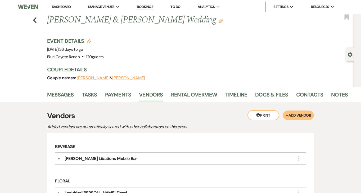
click at [59, 5] on link "Dashboard" at bounding box center [61, 6] width 19 height 4
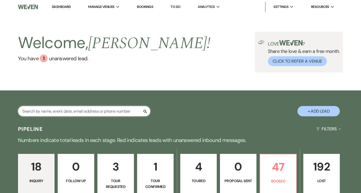
click at [112, 113] on input "text" at bounding box center [84, 111] width 132 height 10
type input "hick"
select select "4"
select select "8"
select select "5"
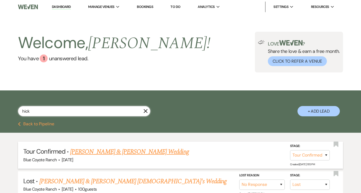
type input "hick"
click at [126, 153] on link "Brian Wegner & Kaitlyn Hickmann's Wedding" at bounding box center [129, 152] width 118 height 10
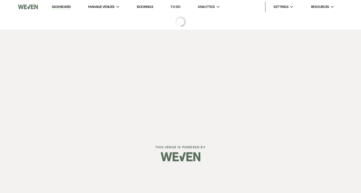
select select "4"
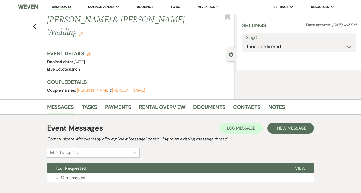
select select "5"
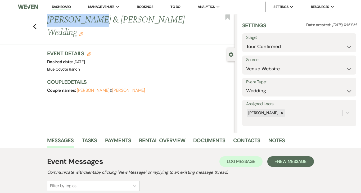
drag, startPoint x: 46, startPoint y: 18, endPoint x: 91, endPoint y: 26, distance: 45.7
click at [91, 26] on div "Previous Brian Wegner & Kaitlyn Hickmann's Wedding Edit" at bounding box center [139, 26] width 190 height 25
copy h1 "Brian Wegner"
click at [239, 140] on link "Contacts" at bounding box center [246, 142] width 27 height 12
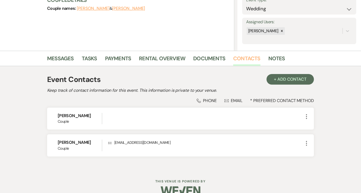
scroll to position [89, 0]
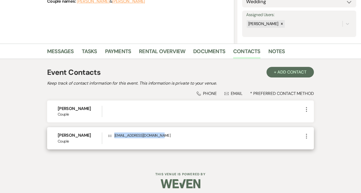
drag, startPoint x: 163, startPoint y: 137, endPoint x: 114, endPoint y: 138, distance: 48.9
click at [114, 138] on p "Envelope kaitlynhickmann@gmail.com" at bounding box center [205, 135] width 195 height 6
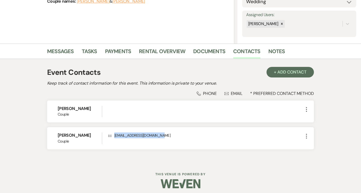
copy p "kaitlynhickmann@gmail.com"
click at [63, 51] on link "Messages" at bounding box center [60, 53] width 27 height 12
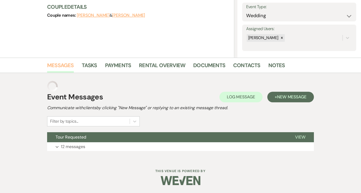
scroll to position [65, 0]
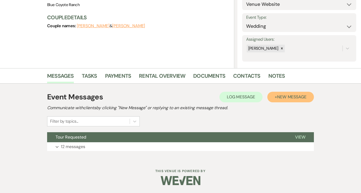
click at [288, 99] on span "New Message" at bounding box center [291, 97] width 29 height 6
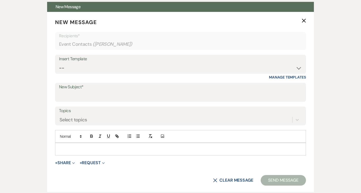
scroll to position [210, 0]
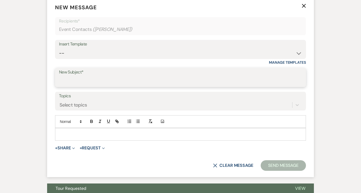
click at [136, 85] on input "New Subject*" at bounding box center [180, 81] width 243 height 10
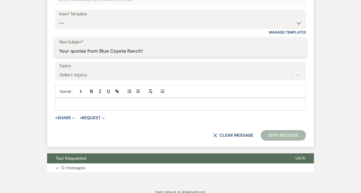
scroll to position [261, 0]
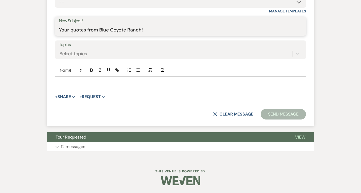
type input "Your quotes from Blue Coyote Ranch!"
click at [116, 84] on p at bounding box center [180, 83] width 242 height 6
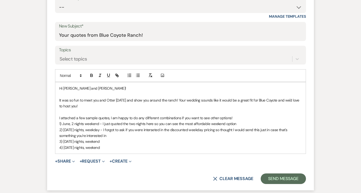
scroll to position [256, 0]
click at [240, 116] on p "I attached a few sample quotes, I am happy to do any different combinations if …" at bounding box center [180, 118] width 242 height 6
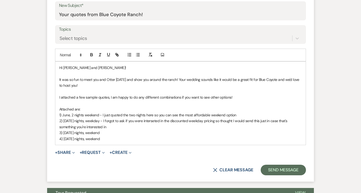
scroll to position [278, 0]
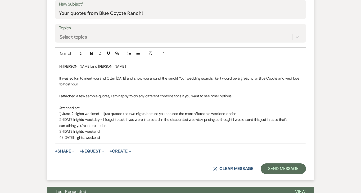
click at [246, 115] on p "1) June, 2 nights weekend - I just quoted the two nights here so you can see th…" at bounding box center [180, 114] width 242 height 6
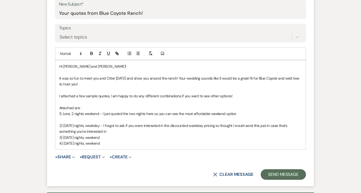
click at [59, 136] on p "3) July 3 nights, weekend" at bounding box center [180, 138] width 242 height 6
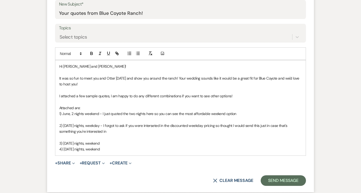
click at [59, 149] on div "Hi Kaitlyn and Brian! It was so fun to meet you and Otter today and show you ar…" at bounding box center [180, 107] width 250 height 95
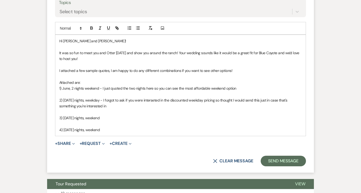
scroll to position [304, 0]
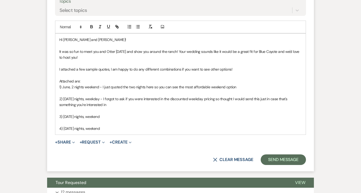
click at [121, 130] on p "4) July 4 nights, weekend" at bounding box center [180, 129] width 242 height 6
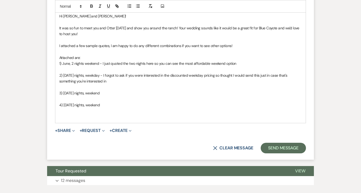
scroll to position [331, 0]
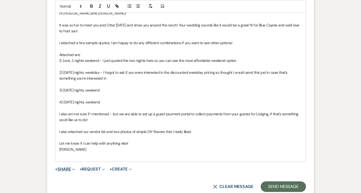
click at [60, 168] on button "+ Share Expand" at bounding box center [65, 169] width 20 height 4
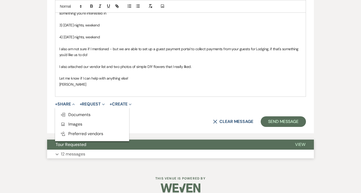
scroll to position [397, 0]
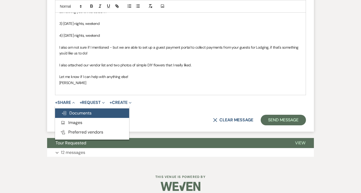
click at [84, 109] on button "Doc Upload Documents" at bounding box center [92, 113] width 74 height 10
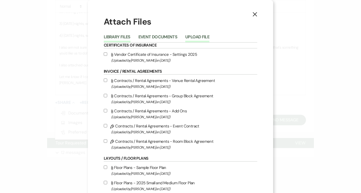
click at [204, 35] on button "Upload File" at bounding box center [197, 38] width 24 height 7
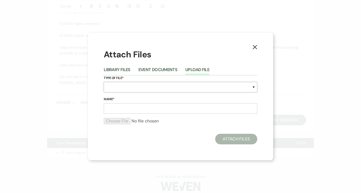
click at [159, 83] on select "Special Event Insurance Vendor Certificate of Insurance Contracts / Rental Agre…" at bounding box center [180, 87] width 153 height 10
select select "8"
click at [135, 108] on input "Name*" at bounding box center [180, 108] width 153 height 10
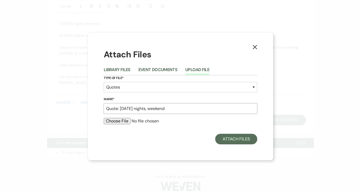
type input "Quote: June 2 nights, weekend"
click at [165, 98] on label "Name*" at bounding box center [180, 100] width 153 height 6
click at [165, 103] on input "Quote: June 2 nights, weekend" at bounding box center [180, 108] width 153 height 10
click at [206, 123] on input "file" at bounding box center [180, 121] width 153 height 6
type input "C:\fakepath\Hickman Wegner June 2 Nights.pdf"
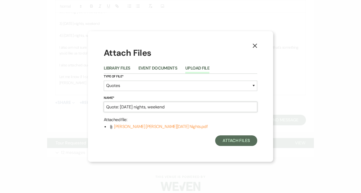
click at [131, 108] on input "Quote: June 2 nights, weekend" at bounding box center [180, 107] width 153 height 10
click at [218, 120] on p "Attached file :" at bounding box center [180, 119] width 153 height 7
click at [234, 140] on button "Attach Files" at bounding box center [236, 140] width 42 height 11
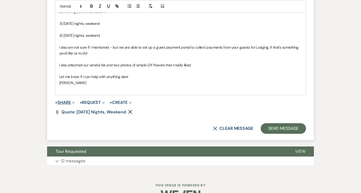
click at [69, 102] on button "+ Share Expand" at bounding box center [65, 102] width 20 height 4
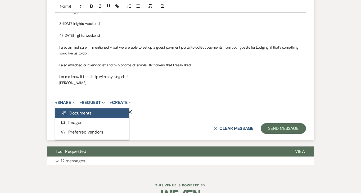
click at [75, 111] on span "Doc Upload Documents" at bounding box center [76, 113] width 30 height 6
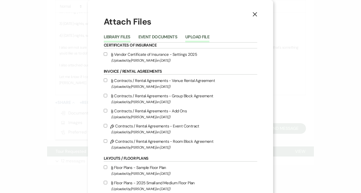
click at [199, 37] on button "Upload File" at bounding box center [197, 38] width 24 height 7
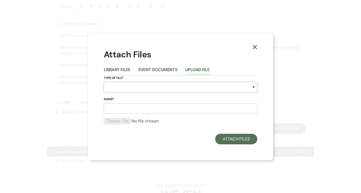
click at [153, 91] on select "Special Event Insurance Vendor Certificate of Insurance Contracts / Rental Agre…" at bounding box center [180, 87] width 153 height 10
select select "8"
click at [135, 106] on input "Name*" at bounding box center [180, 108] width 153 height 10
click at [132, 108] on input "Quote - July, 3 nights, wee" at bounding box center [180, 108] width 153 height 10
type input "Quote - July, 2 nights, weekday"
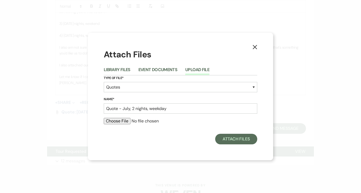
click at [203, 122] on input "file" at bounding box center [180, 121] width 153 height 6
type input "C:\fakepath\Hickman Wegner July 2 nights - weekdays.pdf"
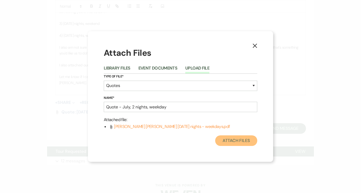
click at [241, 142] on button "Attach Files" at bounding box center [236, 140] width 42 height 11
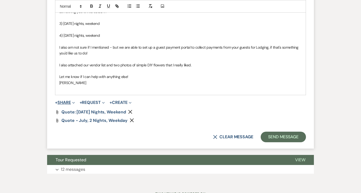
click at [64, 102] on button "+ Share Expand" at bounding box center [65, 102] width 20 height 4
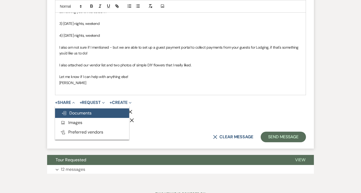
click at [93, 111] on button "Doc Upload Documents" at bounding box center [92, 113] width 74 height 10
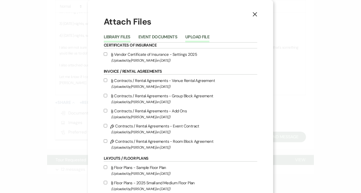
click at [192, 38] on button "Upload File" at bounding box center [197, 38] width 24 height 7
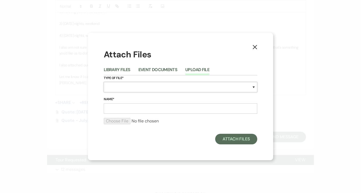
click at [151, 89] on select "Special Event Insurance Vendor Certificate of Insurance Contracts / Rental Agre…" at bounding box center [180, 87] width 153 height 10
select select "8"
click at [133, 109] on input "Name*" at bounding box center [180, 108] width 153 height 10
type input "July, 3 nights, weekend"
click at [200, 123] on input "file" at bounding box center [180, 121] width 153 height 6
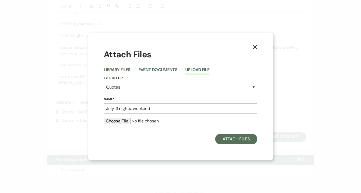
type input "C:\fakepath\Hickman Wegner July 3 nights.pdf"
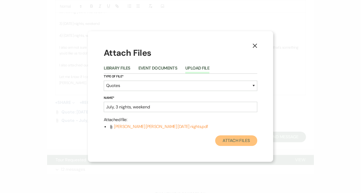
click at [246, 141] on button "Attach Files" at bounding box center [236, 140] width 42 height 11
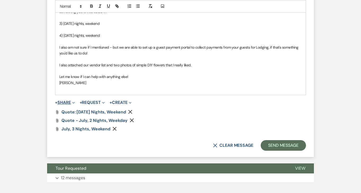
click at [59, 102] on button "+ Share Expand" at bounding box center [65, 102] width 20 height 4
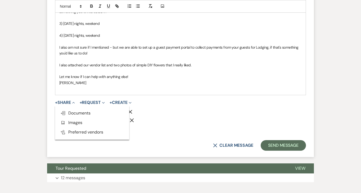
click at [77, 107] on ul "Doc Upload Documents Add Photo Images Pref Vendors Preferred vendors" at bounding box center [92, 123] width 74 height 34
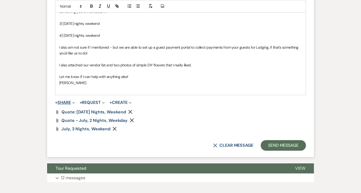
click at [68, 102] on button "+ Share Expand" at bounding box center [65, 102] width 20 height 4
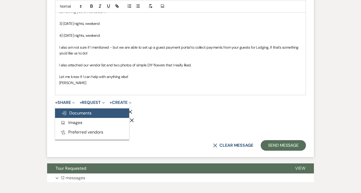
click at [75, 112] on span "Doc Upload Documents" at bounding box center [76, 113] width 30 height 6
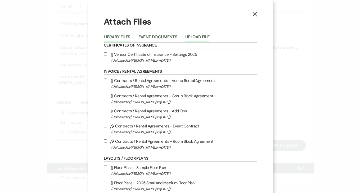
click at [200, 36] on button "Upload File" at bounding box center [197, 38] width 24 height 7
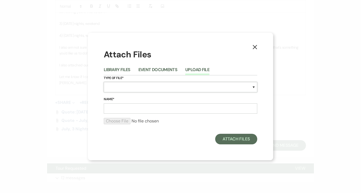
click at [181, 87] on select "Special Event Insurance Vendor Certificate of Insurance Contracts / Rental Agre…" at bounding box center [180, 87] width 153 height 10
select select "8"
click at [148, 110] on input "Name*" at bounding box center [180, 108] width 153 height 10
type input "Quote: July, 4 nights, weekend"
click at [199, 121] on input "file" at bounding box center [180, 121] width 153 height 6
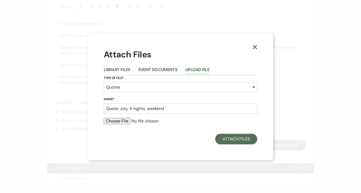
type input "C:\fakepath\Hickman Wegner July 4 nights.pdf"
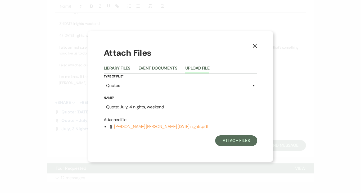
click at [255, 45] on icon "X" at bounding box center [254, 45] width 5 height 5
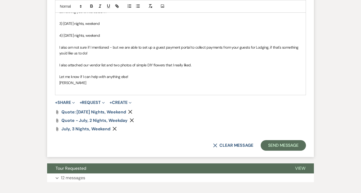
click at [113, 128] on use "button" at bounding box center [115, 129] width 4 height 4
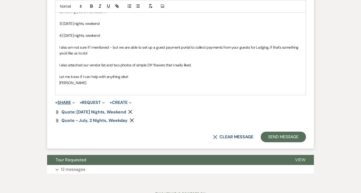
click at [70, 101] on button "+ Share Expand" at bounding box center [65, 102] width 20 height 4
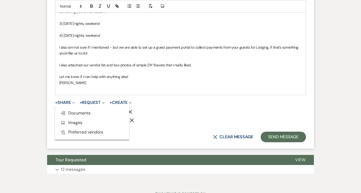
click at [77, 106] on ul "Doc Upload Documents Add Photo Images Pref Vendors Preferred vendors" at bounding box center [92, 123] width 74 height 34
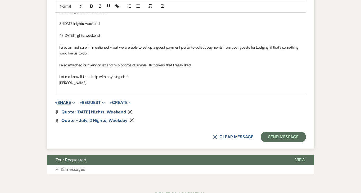
click at [67, 102] on button "+ Share Expand" at bounding box center [65, 102] width 20 height 4
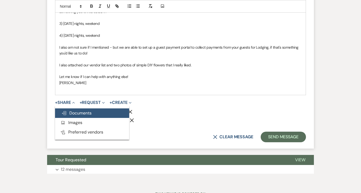
click at [71, 112] on span "Doc Upload Documents" at bounding box center [76, 113] width 30 height 6
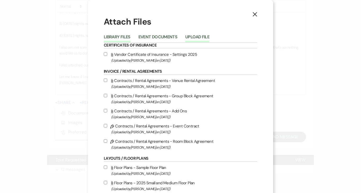
click at [198, 37] on button "Upload File" at bounding box center [197, 38] width 24 height 7
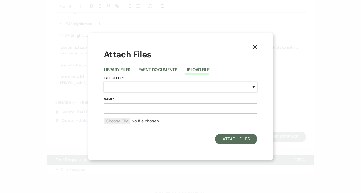
click at [130, 89] on select "Special Event Insurance Vendor Certificate of Insurance Contracts / Rental Agre…" at bounding box center [180, 87] width 153 height 10
select select "8"
click at [119, 109] on input "Name*" at bounding box center [180, 108] width 153 height 10
type input "Quote - July, 3 nights, weekend"
click at [144, 95] on div "Type of File* Special Event Insurance Vendor Certificate of Insurance Contracts…" at bounding box center [180, 85] width 153 height 21
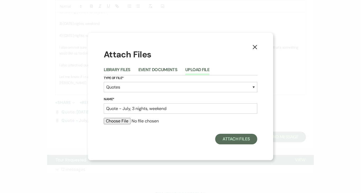
click at [121, 121] on input "file" at bounding box center [180, 121] width 153 height 6
type input "C:\fakepath\Hickman Wegner July 3 nights.pdf"
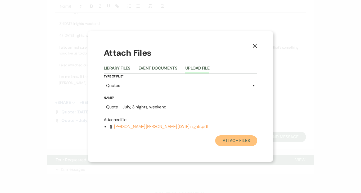
click at [249, 143] on button "Attach Files" at bounding box center [236, 140] width 42 height 11
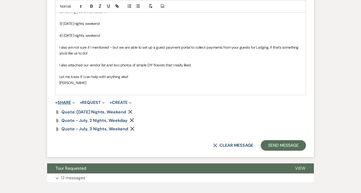
click at [62, 100] on button "+ Share Expand" at bounding box center [65, 102] width 20 height 4
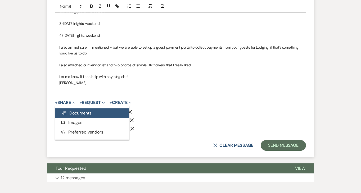
click at [84, 114] on span "Doc Upload Documents" at bounding box center [76, 113] width 30 height 6
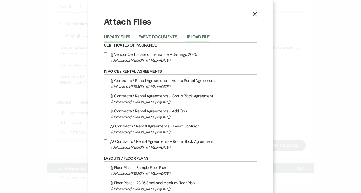
click at [201, 39] on button "Upload File" at bounding box center [197, 38] width 24 height 7
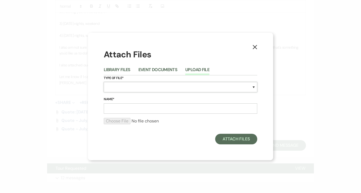
click at [152, 86] on select "Special Event Insurance Vendor Certificate of Insurance Contracts / Rental Agre…" at bounding box center [180, 87] width 153 height 10
select select "8"
click at [131, 107] on input "Name*" at bounding box center [180, 108] width 153 height 10
type input "Quote - July, 4 nights, weekend"
click at [158, 93] on div "Type of File* Special Event Insurance Vendor Certificate of Insurance Contracts…" at bounding box center [180, 85] width 153 height 21
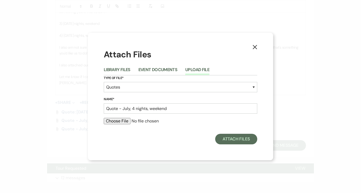
click at [121, 124] on div at bounding box center [180, 123] width 153 height 11
click at [121, 122] on input "file" at bounding box center [180, 121] width 153 height 6
type input "C:\fakepath\Hickman Wegner July 4 nights.pdf"
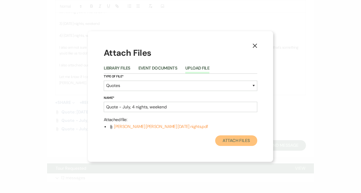
click at [231, 144] on button "Attach Files" at bounding box center [236, 140] width 42 height 11
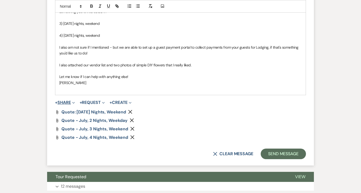
click at [63, 101] on button "+ Share Expand" at bounding box center [65, 102] width 20 height 4
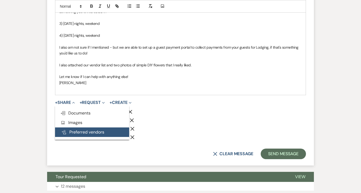
click at [72, 128] on button "Pref Vendors Preferred vendors" at bounding box center [92, 132] width 74 height 10
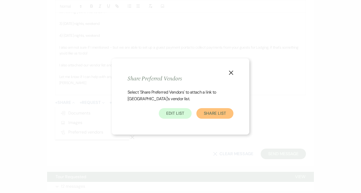
click at [212, 111] on button "Share List" at bounding box center [214, 113] width 37 height 11
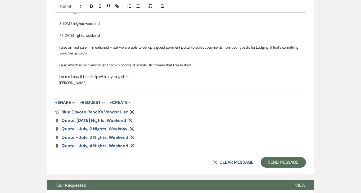
click at [89, 112] on span "Blue Coyote Ranch's Vendor List" at bounding box center [94, 112] width 66 height 6
click at [65, 104] on button "+ Share Expand" at bounding box center [65, 102] width 20 height 4
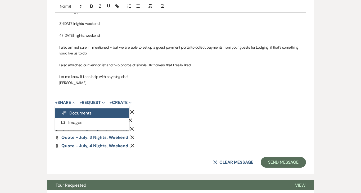
click at [80, 113] on span "Doc Upload Documents" at bounding box center [76, 113] width 30 height 6
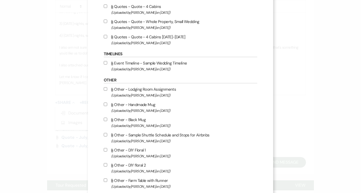
scroll to position [417, 0]
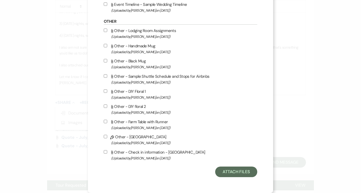
click at [107, 105] on label "Attach File Other - DIY floral 2 (Uploaded by Sara Sturgis Duffin on Dec 31st, …" at bounding box center [180, 109] width 153 height 12
click at [107, 105] on input "Attach File Other - DIY floral 2 (Uploaded by Sara Sturgis Duffin on Dec 31st, …" at bounding box center [105, 105] width 3 height 3
checkbox input "true"
click at [106, 91] on input "Attach File Other - DIY Floral 1 (Uploaded by Sara Sturgis Duffin on Dec 31st, …" at bounding box center [105, 90] width 3 height 3
checkbox input "true"
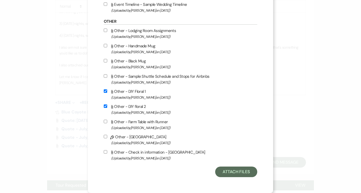
click at [241, 172] on button "Attach Files" at bounding box center [236, 172] width 42 height 11
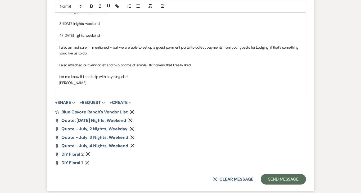
click at [72, 154] on span "DIY floral 2" at bounding box center [72, 154] width 22 height 6
click at [71, 162] on span "DIY Floral 1" at bounding box center [71, 163] width 21 height 6
click at [67, 102] on button "+ Share Expand" at bounding box center [65, 102] width 20 height 4
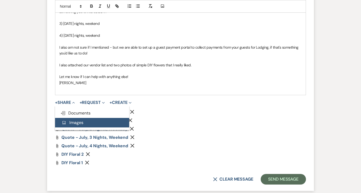
click at [80, 123] on span "Add Photo Images" at bounding box center [72, 123] width 22 height 6
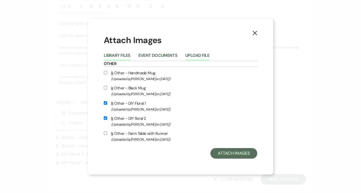
click at [194, 56] on button "Upload File" at bounding box center [197, 56] width 24 height 7
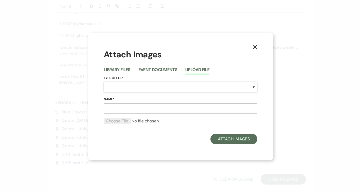
click at [127, 88] on select "Special Event Insurance Vendor Certificate of Insurance Contracts / Rental Agre…" at bounding box center [180, 87] width 153 height 10
select select "0"
click at [135, 112] on input "Name*" at bounding box center [180, 108] width 153 height 10
type input "DIY Floral Caroline and Hansen"
click at [148, 98] on label "Name*" at bounding box center [180, 100] width 153 height 6
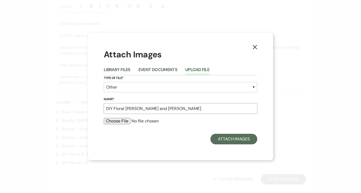
click at [148, 103] on input "DIY Floral Caroline and Hansen" at bounding box center [180, 108] width 153 height 10
click at [97, 136] on div "X Attach Images Library Files Event Documents Upload File Type of File* Special…" at bounding box center [180, 96] width 185 height 127
click at [114, 122] on input "file" at bounding box center [180, 121] width 153 height 6
click at [123, 123] on input "file" at bounding box center [180, 121] width 153 height 6
type input "C:\fakepath\DIY Floral C & H.jpg"
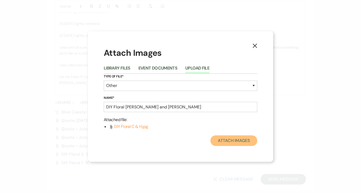
click at [221, 139] on button "Attach Images" at bounding box center [233, 140] width 47 height 11
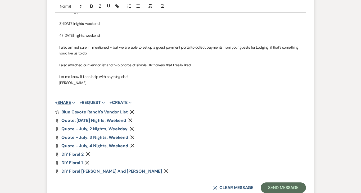
click at [67, 102] on button "+ Share Expand" at bounding box center [65, 102] width 20 height 4
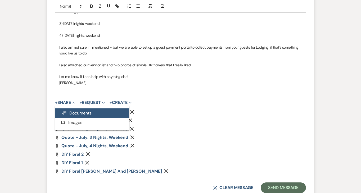
click at [86, 111] on span "Doc Upload Documents" at bounding box center [76, 113] width 30 height 6
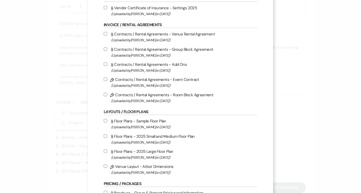
scroll to position [0, 0]
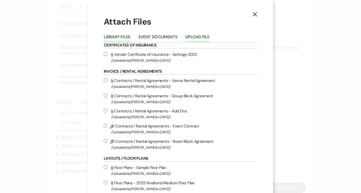
click at [198, 36] on button "Upload File" at bounding box center [197, 38] width 24 height 7
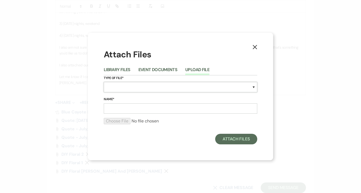
click at [139, 87] on select "Special Event Insurance Vendor Certificate of Insurance Contracts / Rental Agre…" at bounding box center [180, 87] width 153 height 10
select select "0"
click at [131, 111] on input "Name*" at bounding box center [180, 108] width 153 height 10
type input "DIY Floral Caroline and Hansen 2"
click at [191, 126] on div at bounding box center [180, 123] width 153 height 11
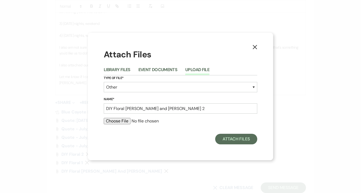
click at [117, 120] on input "file" at bounding box center [180, 121] width 153 height 6
click at [123, 121] on input "file" at bounding box center [180, 121] width 153 height 6
type input "C:\fakepath\DIY Floral Caroline and Hansen.jpg"
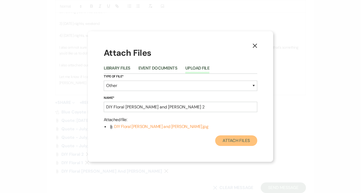
click at [236, 142] on button "Attach Files" at bounding box center [236, 140] width 42 height 11
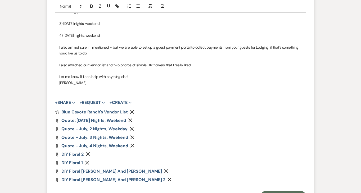
click at [85, 170] on span "DIY Floral Caroline and Hansen" at bounding box center [111, 171] width 100 height 6
click at [106, 179] on span "DIY Floral Caroline and Hansen 2" at bounding box center [113, 180] width 104 height 6
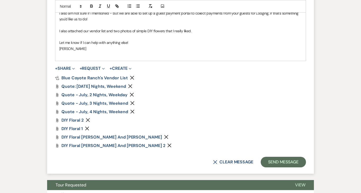
scroll to position [433, 0]
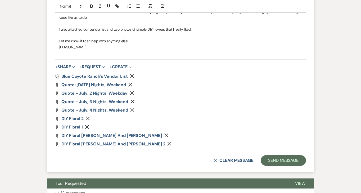
click at [132, 93] on icon "Remove" at bounding box center [132, 93] width 4 height 4
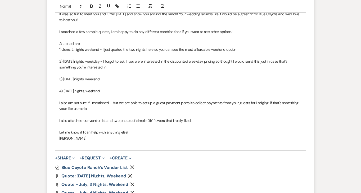
scroll to position [339, 0]
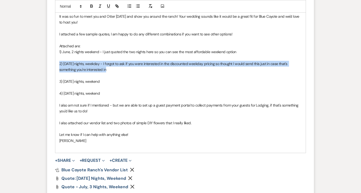
drag, startPoint x: 114, startPoint y: 68, endPoint x: 56, endPoint y: 63, distance: 58.6
click at [56, 63] on div "Hi Kaitlyn and Brian! It was so fun to meet you and Otter today and show you ar…" at bounding box center [180, 75] width 250 height 154
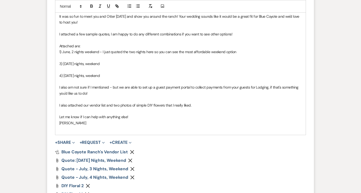
click at [62, 64] on p "3) July 3 nights, weekend" at bounding box center [180, 64] width 242 height 6
click at [61, 76] on p "4) July 4 nights, weekend" at bounding box center [180, 76] width 242 height 6
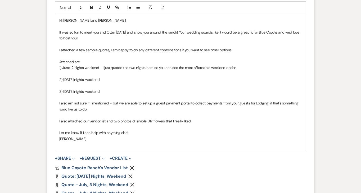
scroll to position [323, 0]
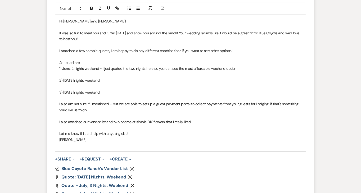
click at [258, 48] on p "I attached a few sample quotes, I am happy to do any different combinations if …" at bounding box center [180, 51] width 242 height 6
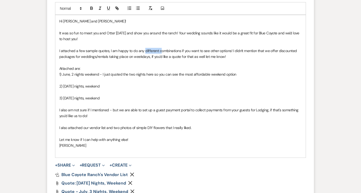
drag, startPoint x: 159, startPoint y: 52, endPoint x: 144, endPoint y: 52, distance: 15.1
click at [144, 52] on p "I attached a few sample quotes, I am happy to do any different combinations if …" at bounding box center [180, 54] width 242 height 12
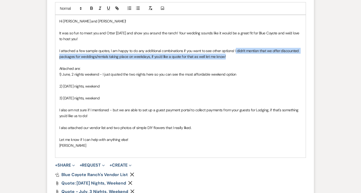
drag, startPoint x: 238, startPoint y: 55, endPoint x: 235, endPoint y: 53, distance: 4.2
click at [235, 53] on p "I attached a few sample quotes, I am happy to do any additional combinations if…" at bounding box center [180, 54] width 242 height 12
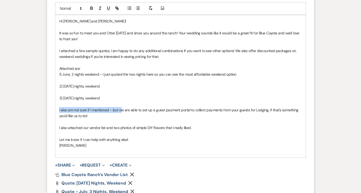
drag, startPoint x: 121, startPoint y: 110, endPoint x: 55, endPoint y: 108, distance: 66.4
click at [55, 108] on div "Hi Kaitlyn and Brian! It was so fun to meet you and Otter today and show you ar…" at bounding box center [180, 86] width 251 height 143
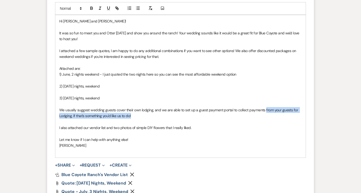
drag, startPoint x: 233, startPoint y: 113, endPoint x: 264, endPoint y: 111, distance: 31.8
click at [264, 111] on p "We usually suggest wedding guests cover their own lodging, and we are able to s…" at bounding box center [180, 113] width 242 height 12
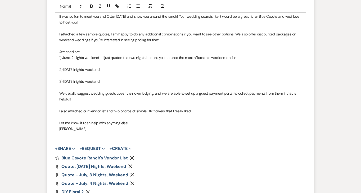
scroll to position [340, 0]
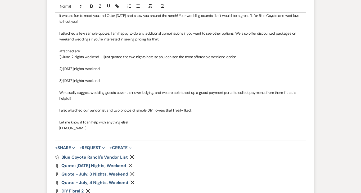
drag, startPoint x: 201, startPoint y: 111, endPoint x: 112, endPoint y: 109, distance: 89.1
click at [112, 109] on p "I also attached our vendor list and two photos of simple DIY flowers that I rea…" at bounding box center [180, 110] width 242 height 6
click at [136, 125] on p "Sara" at bounding box center [180, 128] width 242 height 6
click at [134, 123] on p "Let me know if I can help with anything else!" at bounding box center [180, 122] width 242 height 6
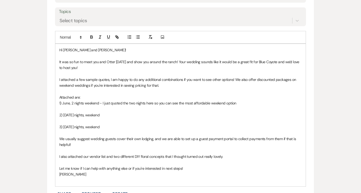
scroll to position [295, 0]
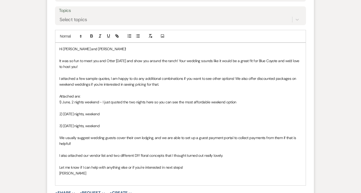
click at [91, 137] on p "We usually suggest wedding guests cover their own lodging, and we are able to s…" at bounding box center [180, 141] width 242 height 12
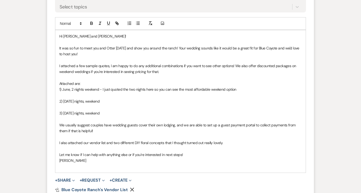
scroll to position [309, 0]
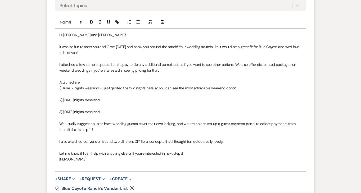
drag, startPoint x: 97, startPoint y: 130, endPoint x: 80, endPoint y: 130, distance: 17.7
click at [80, 130] on p "We usually suggest couples have wedding guests cover their own lodging, and we …" at bounding box center [180, 127] width 242 height 12
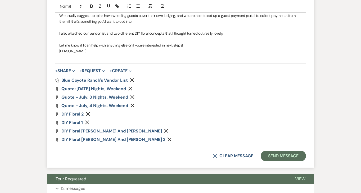
scroll to position [419, 0]
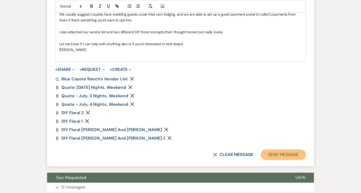
click at [299, 158] on button "Send Message" at bounding box center [282, 154] width 45 height 11
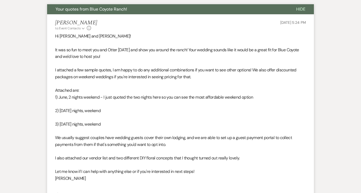
scroll to position [278, 0]
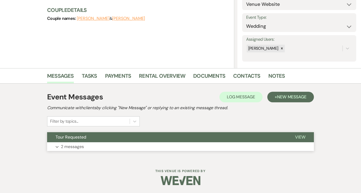
click at [145, 144] on button "Expand 2 messages" at bounding box center [180, 146] width 267 height 9
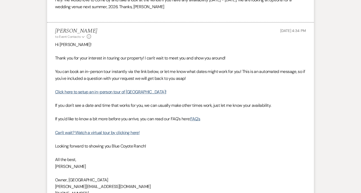
scroll to position [292, 0]
click at [136, 93] on link "Click here to setup an in-person tour of Blue Coyote Ranch!" at bounding box center [110, 92] width 111 height 6
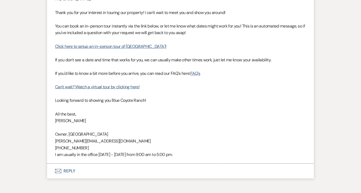
scroll to position [338, 0]
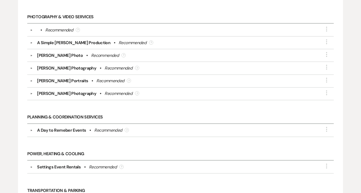
scroll to position [539, 0]
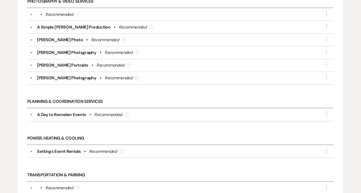
click at [31, 113] on div "▼ A Day to Remeber Events • Recommended ? More" at bounding box center [180, 115] width 300 height 6
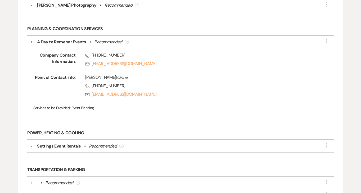
scroll to position [612, 0]
